Goal: Check status

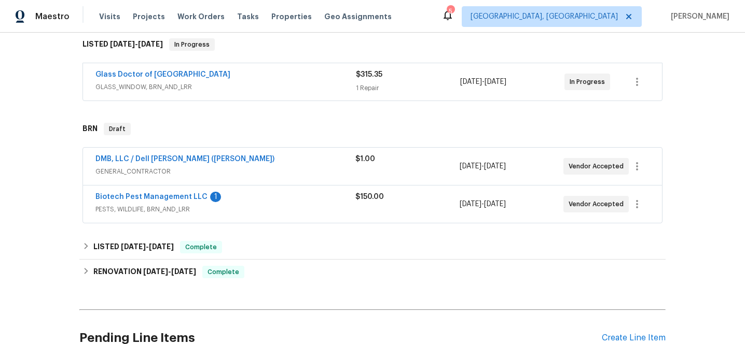
scroll to position [174, 0]
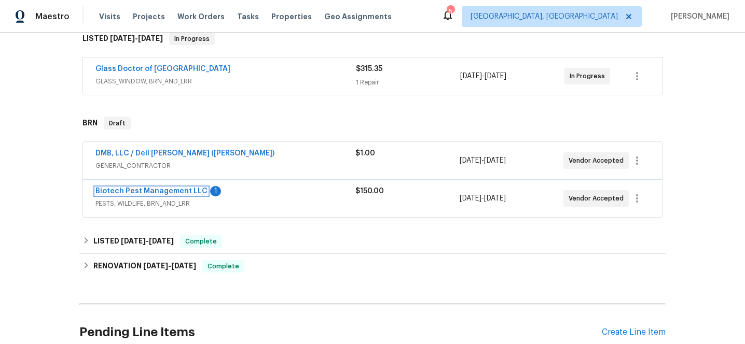
click at [140, 191] on link "Biotech Pest Management LLC" at bounding box center [151, 191] width 112 height 7
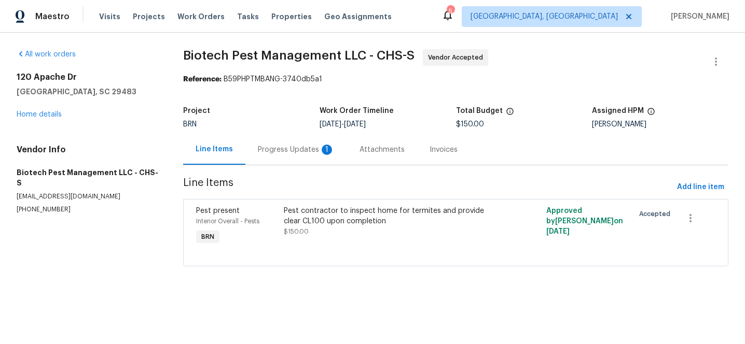
click at [284, 145] on div "Progress Updates 1" at bounding box center [296, 150] width 77 height 10
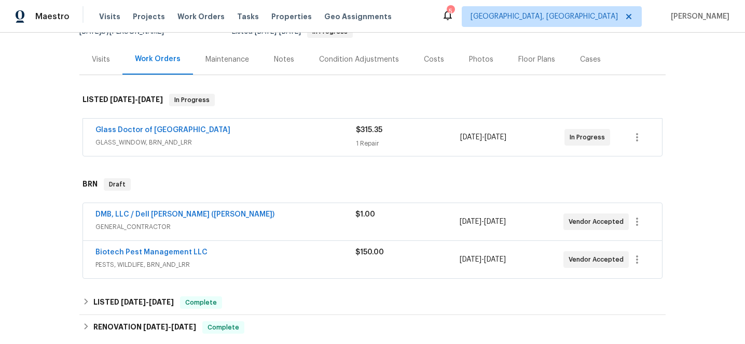
scroll to position [145, 0]
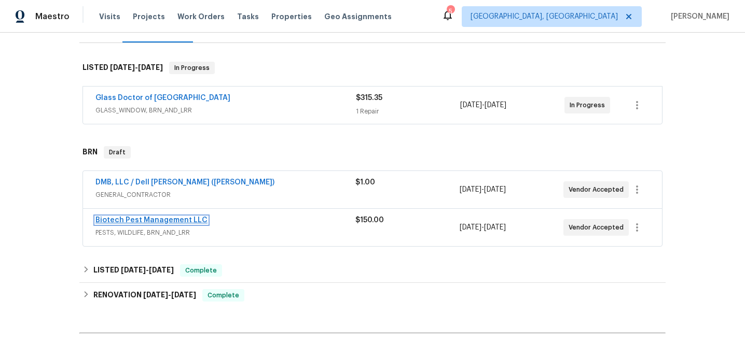
click at [120, 220] on link "Biotech Pest Management LLC" at bounding box center [151, 220] width 112 height 7
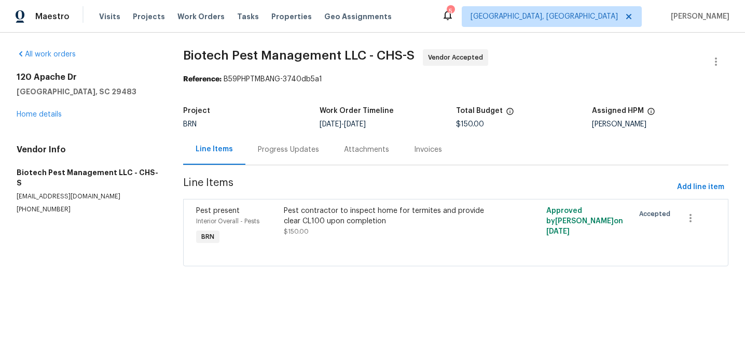
click at [267, 149] on div "Progress Updates" at bounding box center [288, 150] width 61 height 10
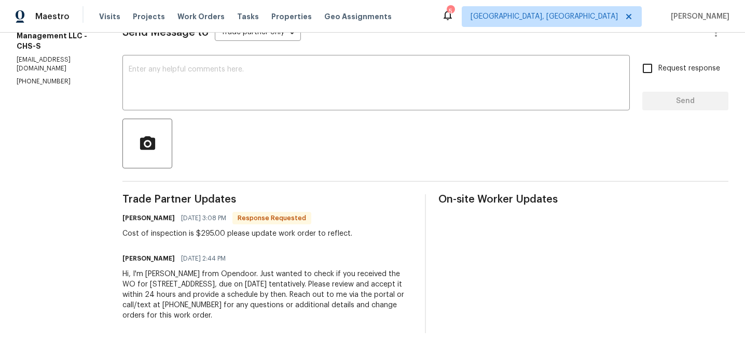
scroll to position [163, 0]
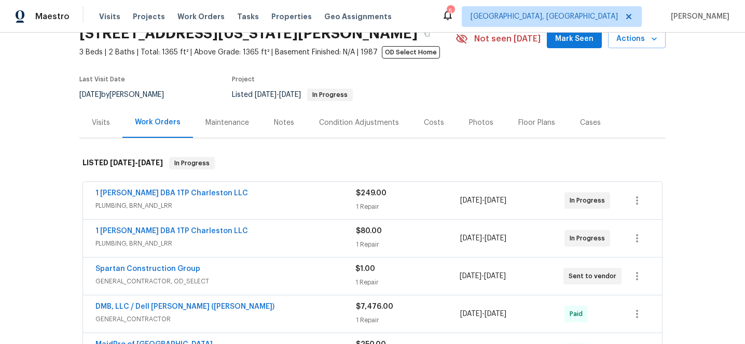
scroll to position [43, 0]
